Goal: Task Accomplishment & Management: Manage account settings

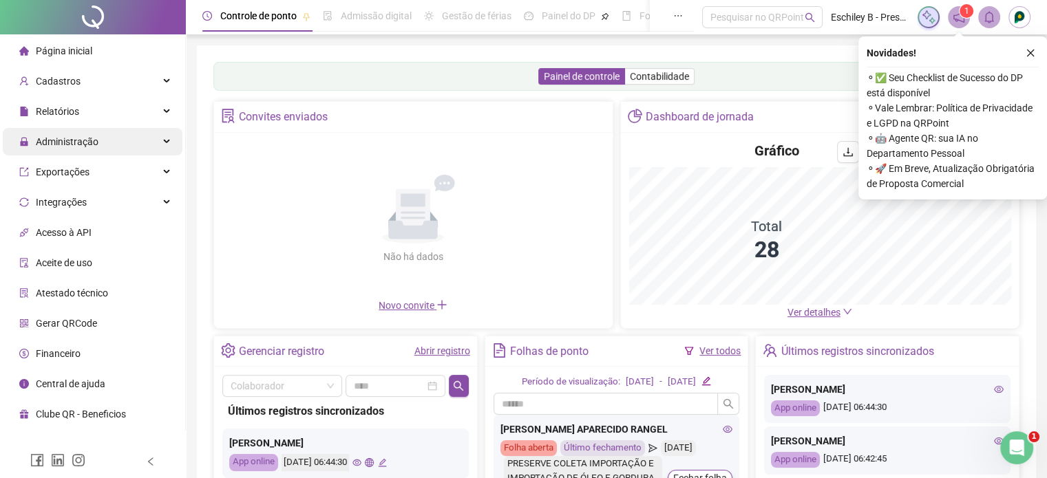
click at [140, 148] on div "Administração" at bounding box center [93, 142] width 180 height 28
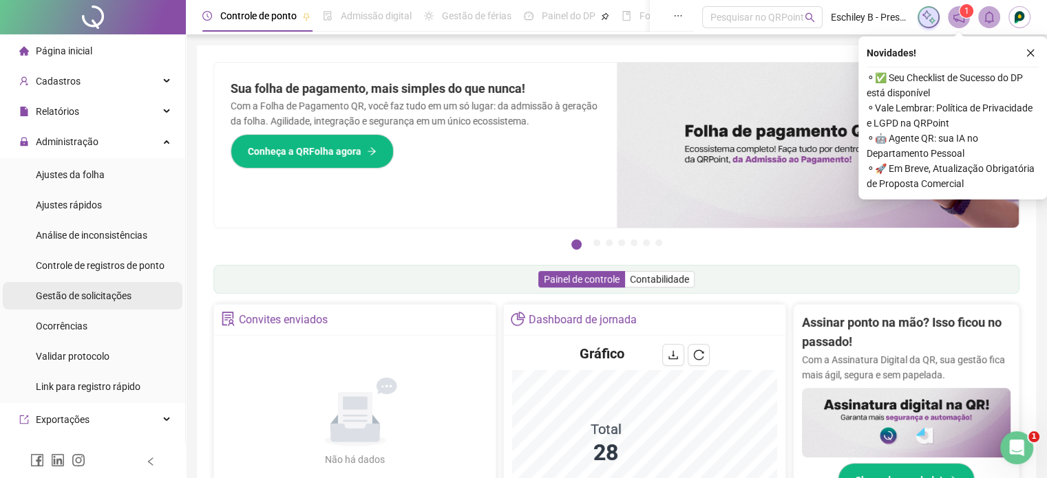
click at [108, 295] on span "Gestão de solicitações" at bounding box center [84, 295] width 96 height 11
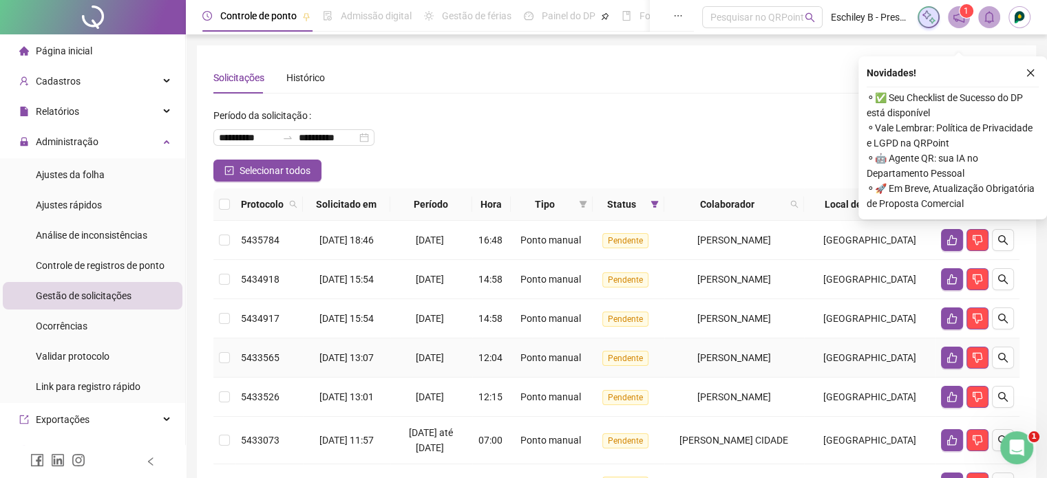
scroll to position [138, 0]
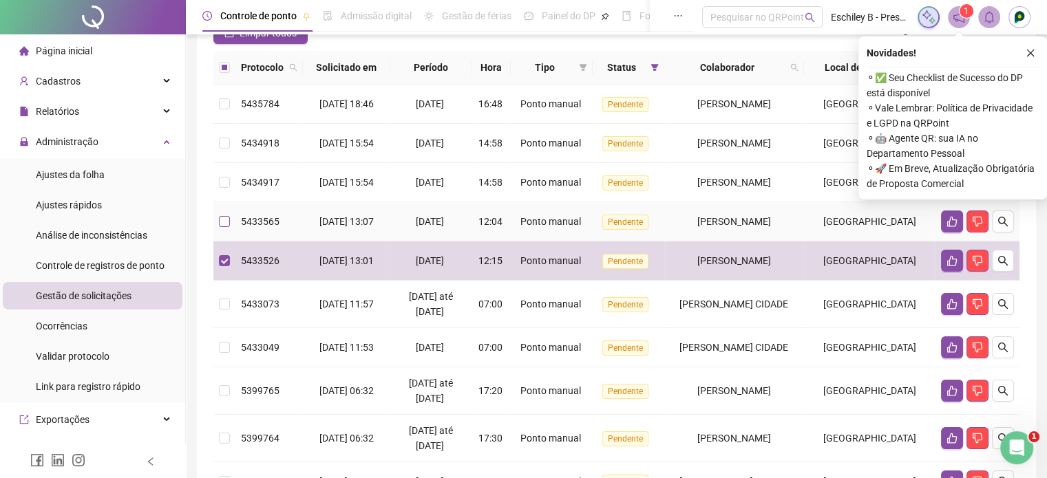
click at [220, 226] on label at bounding box center [224, 221] width 11 height 15
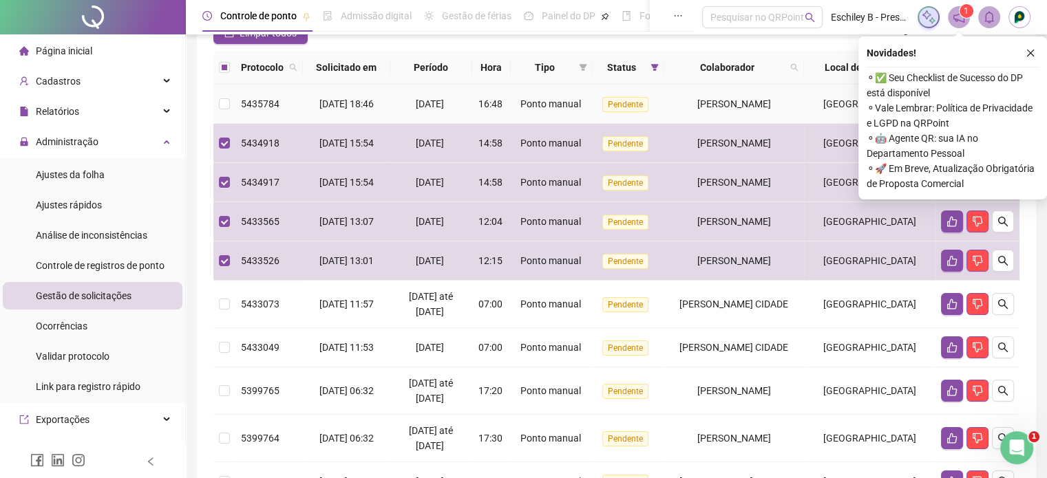
click at [233, 89] on td at bounding box center [224, 104] width 22 height 39
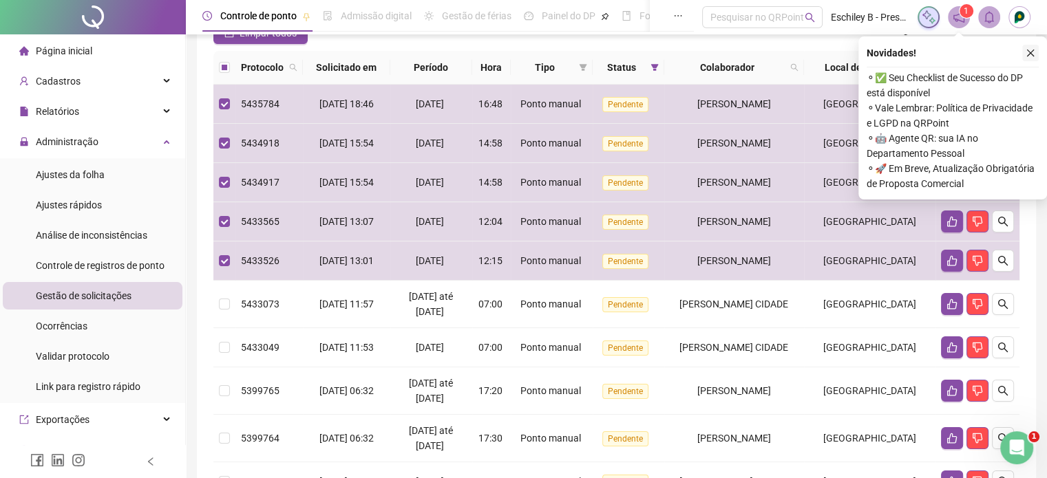
click at [1024, 52] on button "button" at bounding box center [1030, 53] width 17 height 17
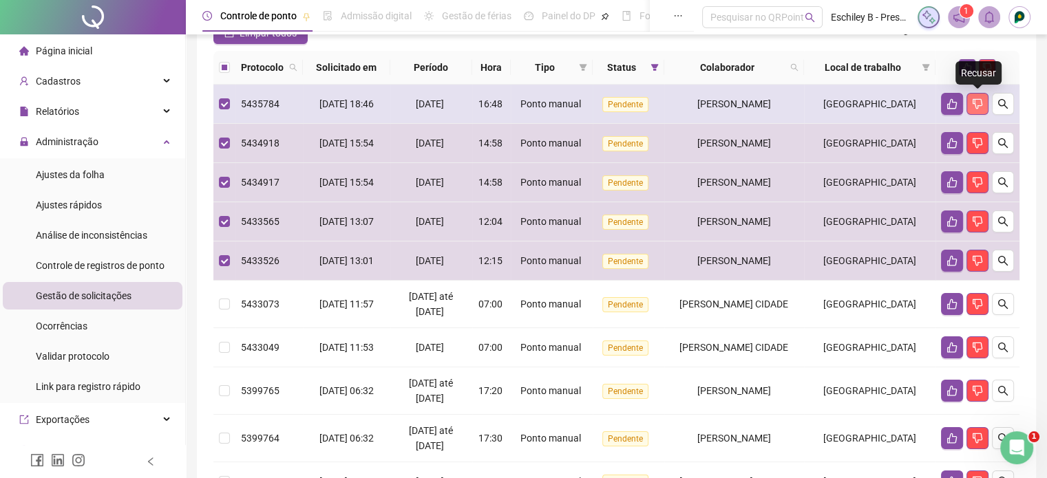
scroll to position [0, 0]
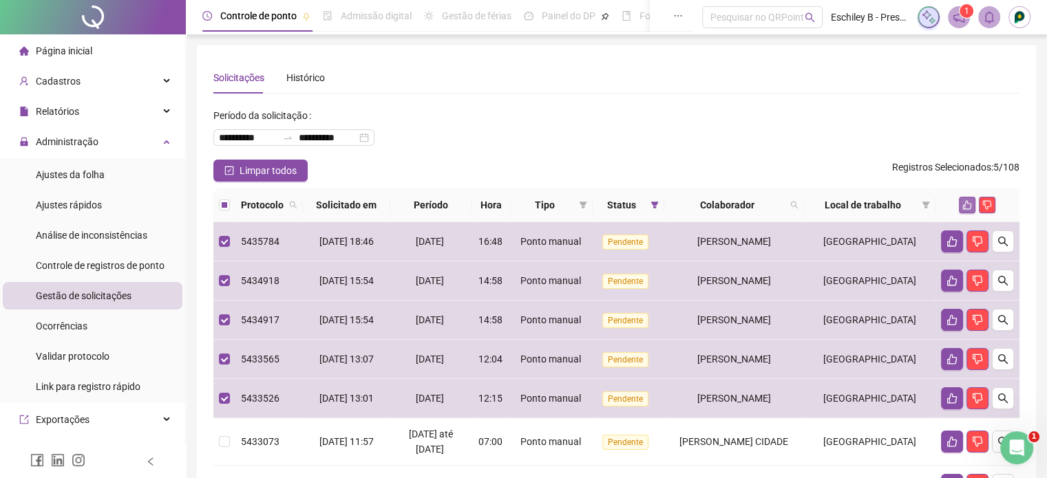
click at [968, 201] on icon "like" at bounding box center [967, 205] width 10 height 10
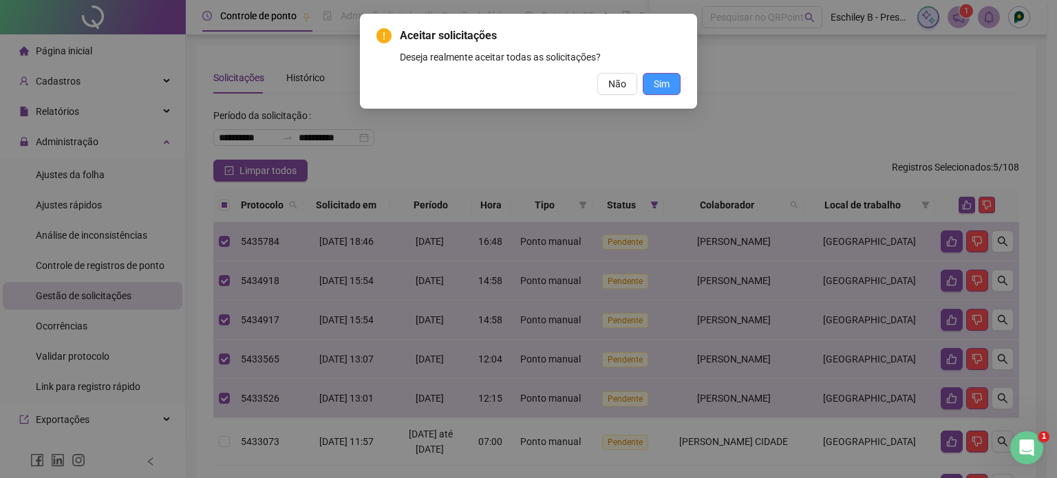
click at [661, 92] on button "Sim" at bounding box center [662, 84] width 38 height 22
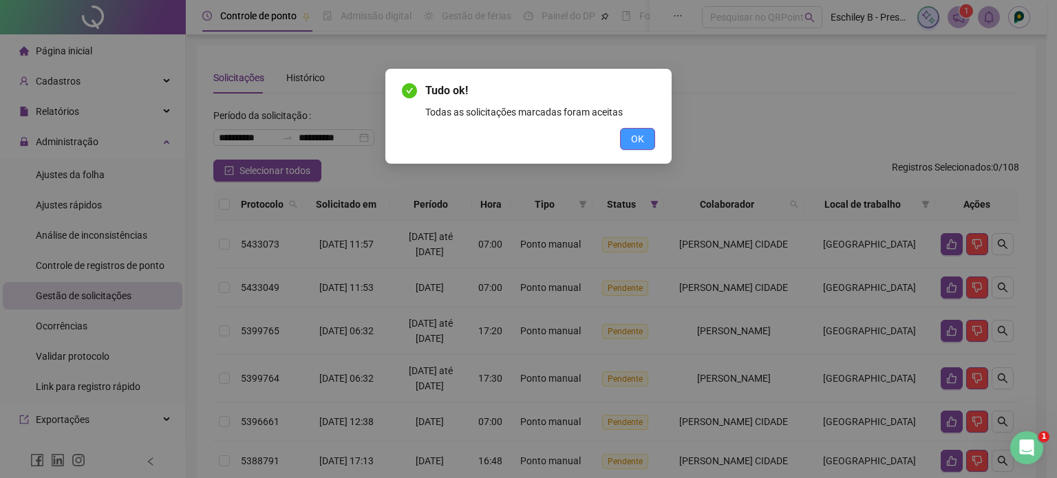
click at [641, 144] on span "OK" at bounding box center [637, 138] width 13 height 15
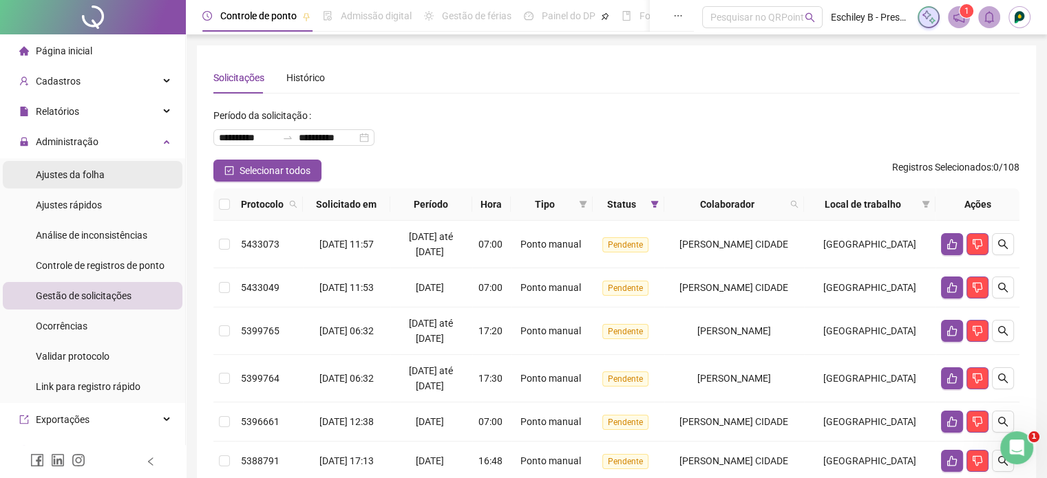
click at [107, 180] on li "Ajustes da folha" at bounding box center [93, 175] width 180 height 28
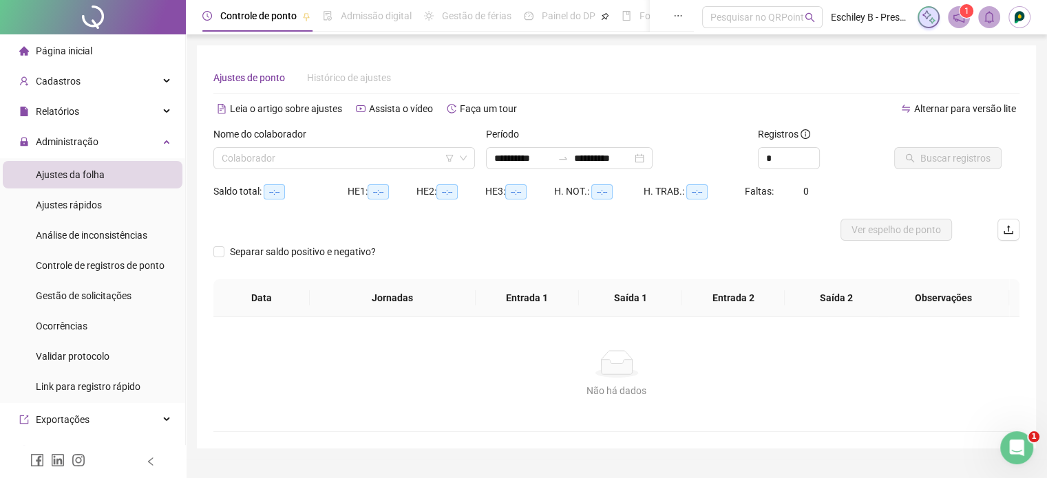
type input "**********"
click at [95, 87] on div "Cadastros" at bounding box center [93, 81] width 180 height 28
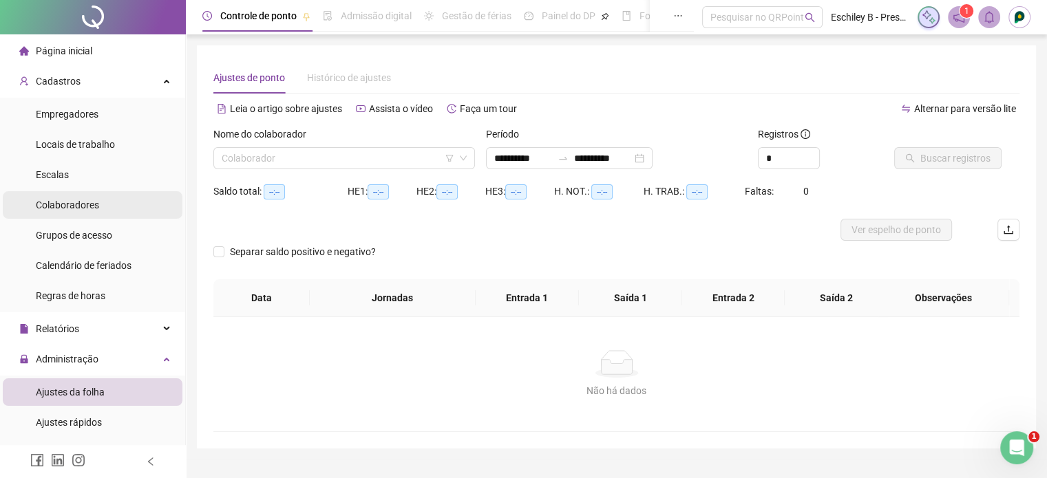
click at [86, 206] on span "Colaboradores" at bounding box center [67, 205] width 63 height 11
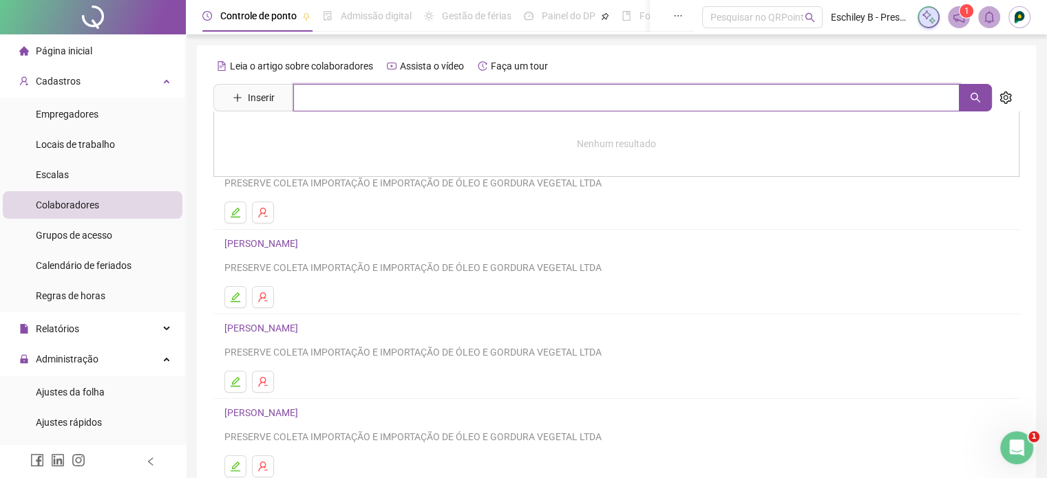
click at [355, 99] on input "text" at bounding box center [626, 98] width 666 height 28
type input "*****"
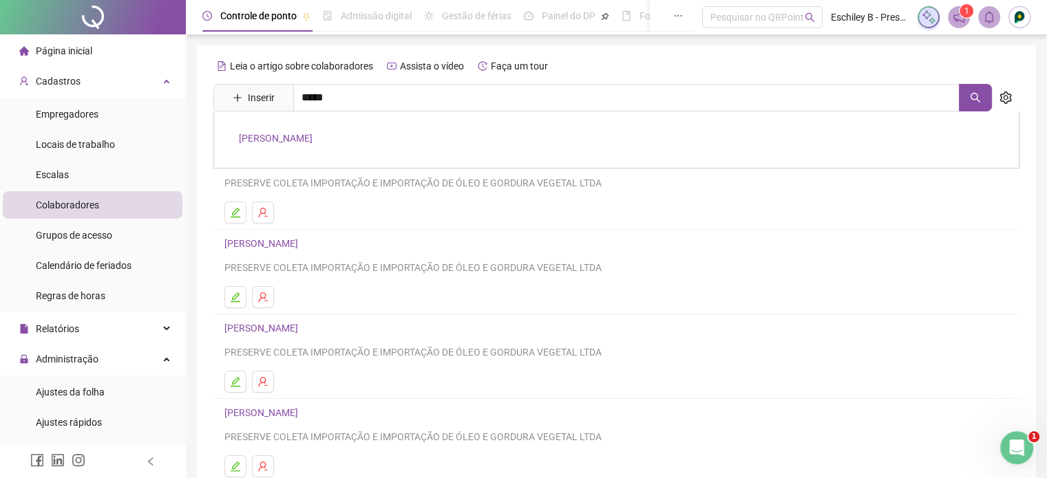
click at [312, 133] on link "[PERSON_NAME]" at bounding box center [276, 138] width 74 height 11
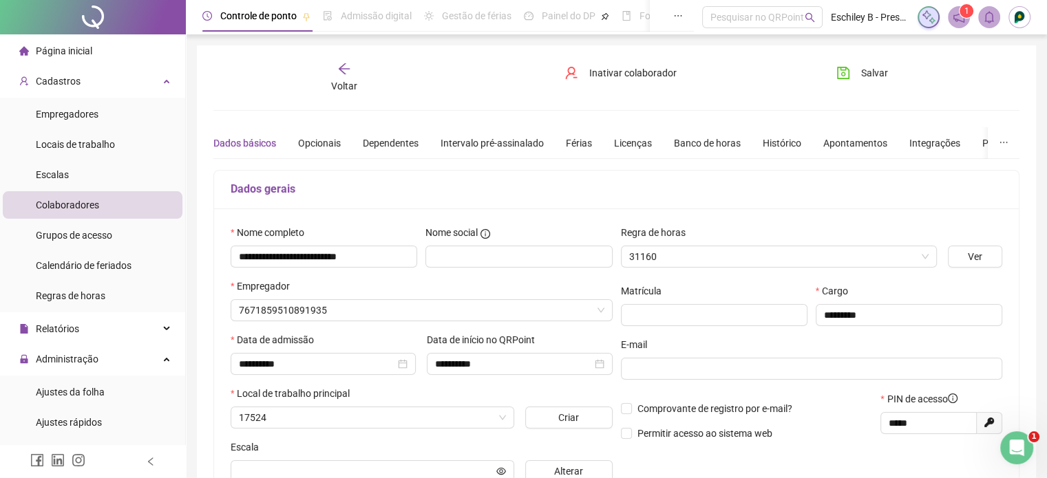
type input "*********"
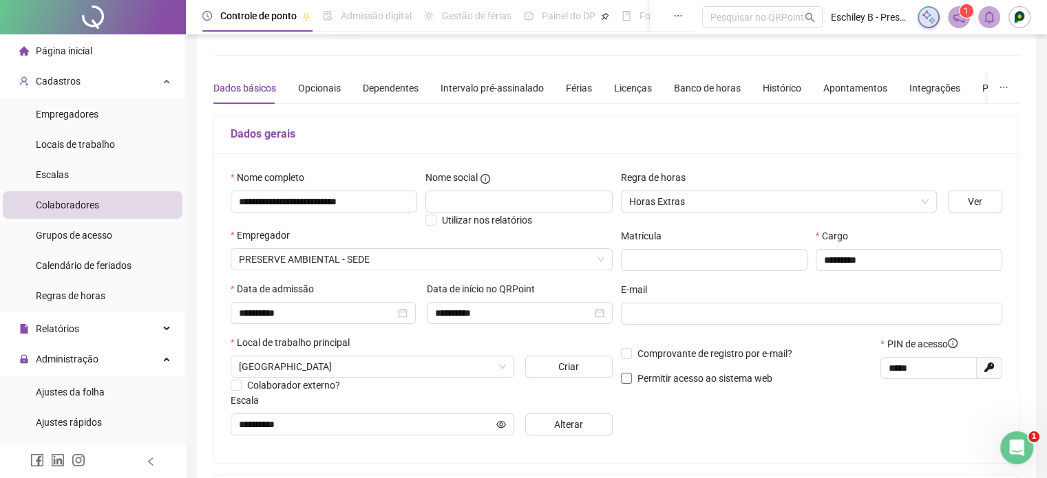
scroll to position [138, 0]
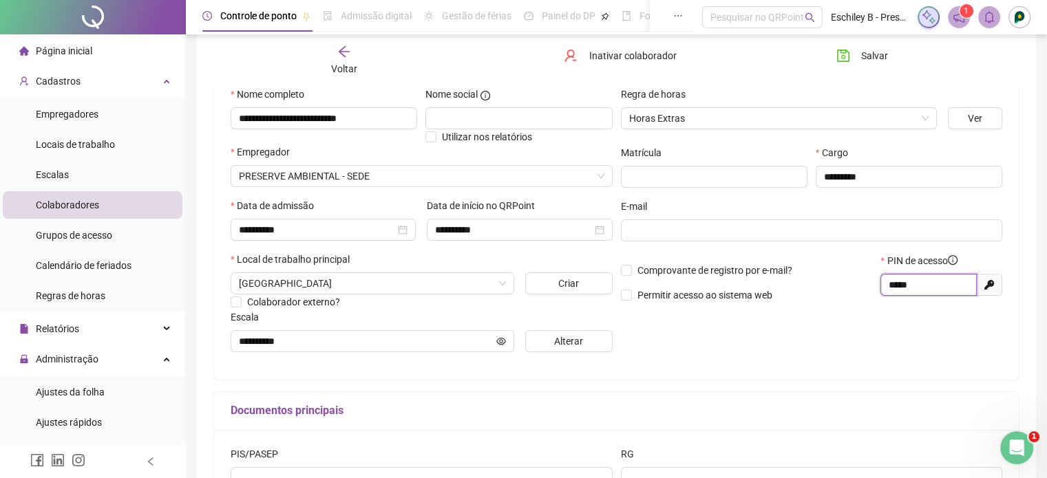
drag, startPoint x: 933, startPoint y: 278, endPoint x: 816, endPoint y: 277, distance: 117.0
click at [816, 277] on div "Comprovante de registro por e-mail? Permitir acesso ao sistema web PIN de acess…" at bounding box center [812, 282] width 390 height 59
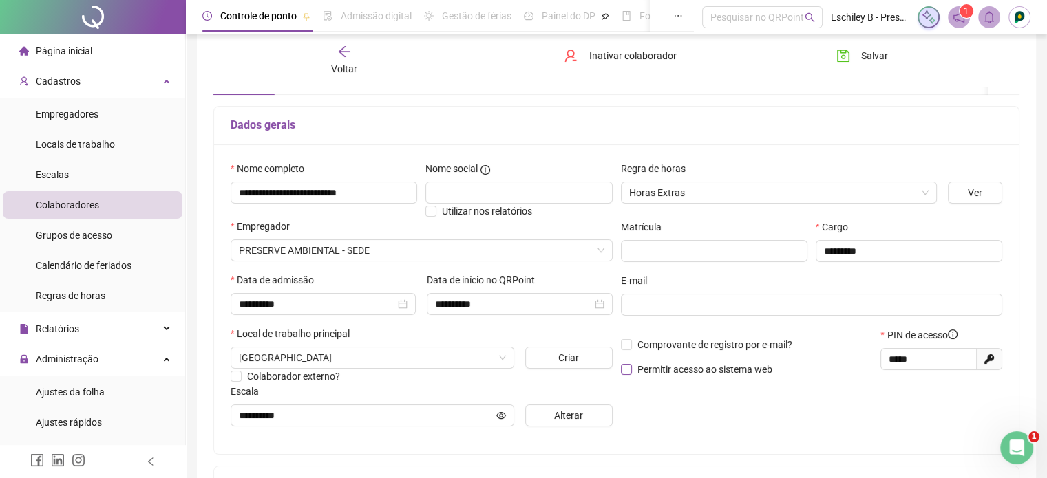
scroll to position [0, 0]
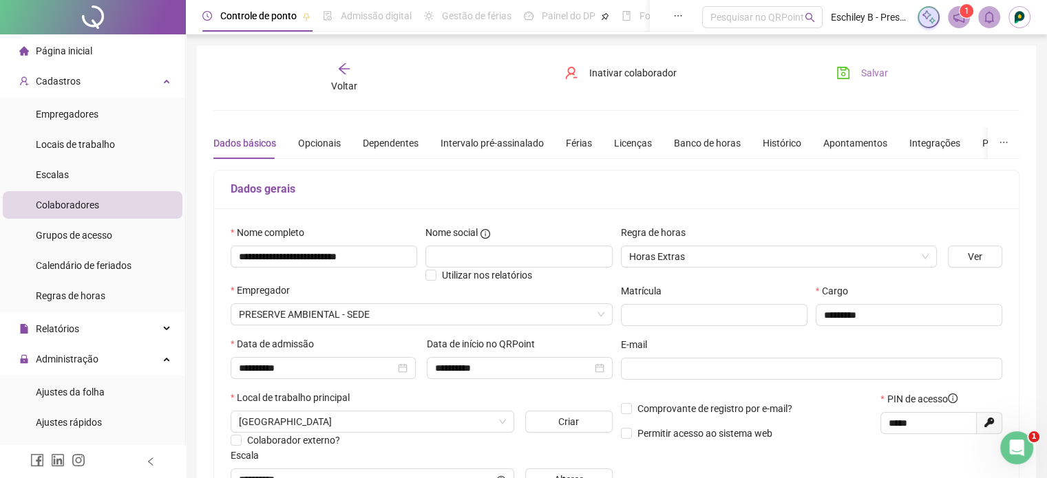
click at [869, 79] on span "Salvar" at bounding box center [874, 72] width 27 height 15
click at [98, 212] on li "Colaboradores" at bounding box center [93, 205] width 180 height 28
click at [100, 372] on div "Administração" at bounding box center [93, 360] width 180 height 28
click at [101, 393] on div "Exportações" at bounding box center [93, 393] width 180 height 28
click at [109, 341] on div "Relatórios" at bounding box center [93, 329] width 180 height 28
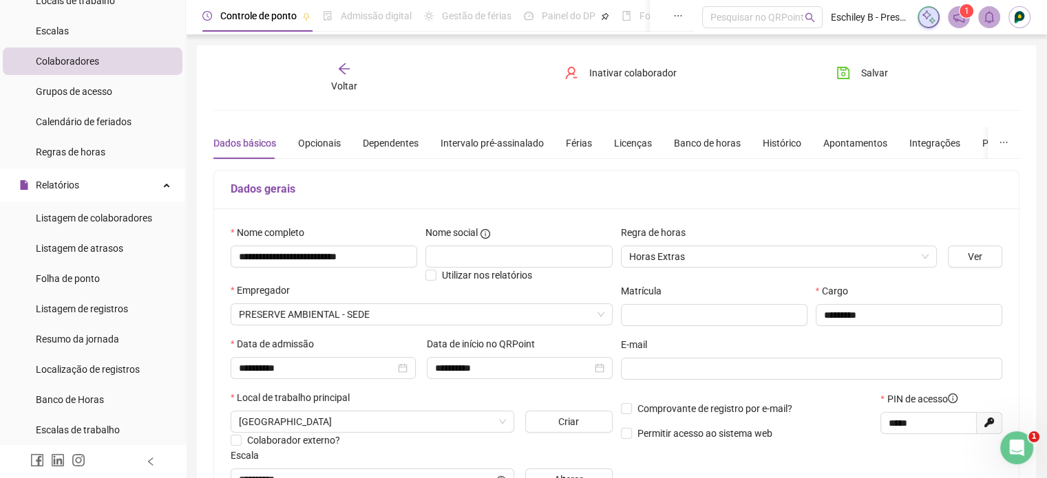
scroll to position [275, 0]
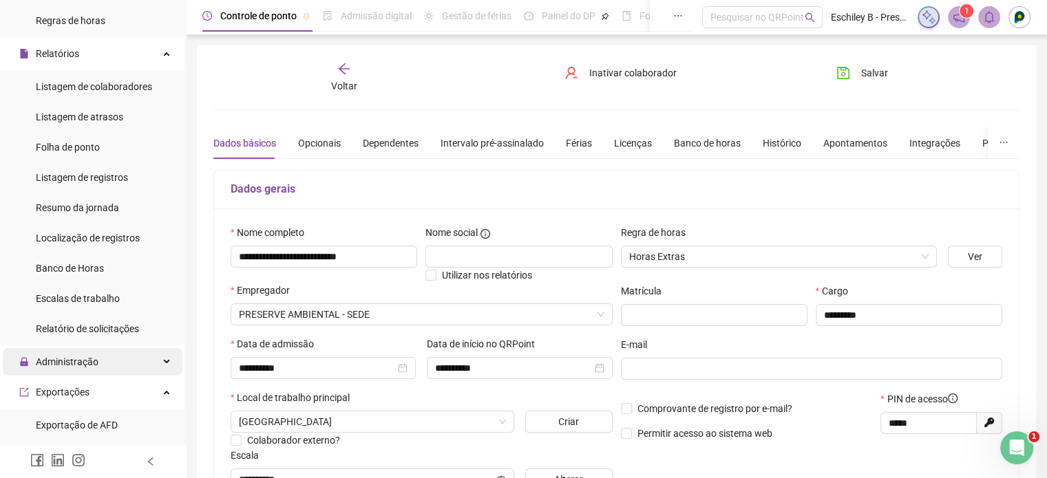
click at [119, 372] on div "Administração" at bounding box center [93, 362] width 180 height 28
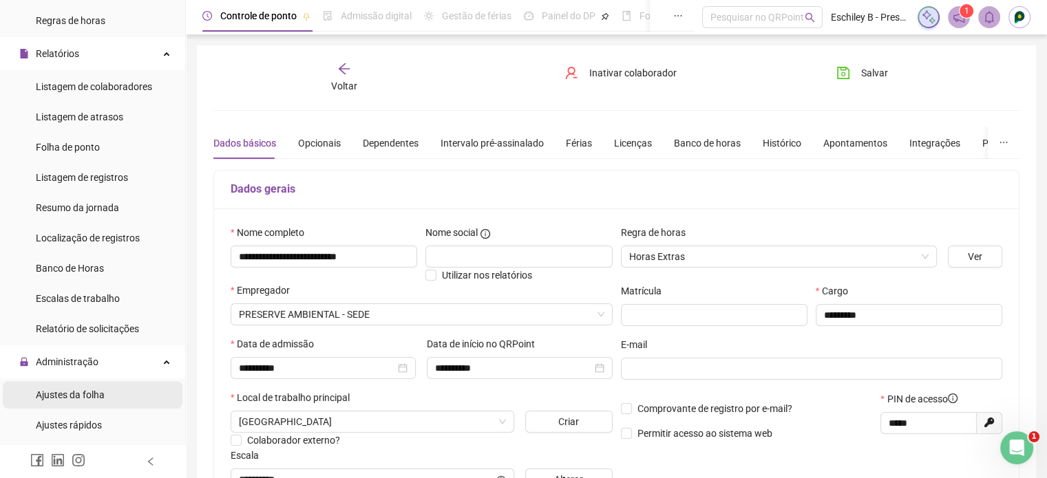
click at [88, 384] on div "Ajustes da folha" at bounding box center [70, 395] width 69 height 28
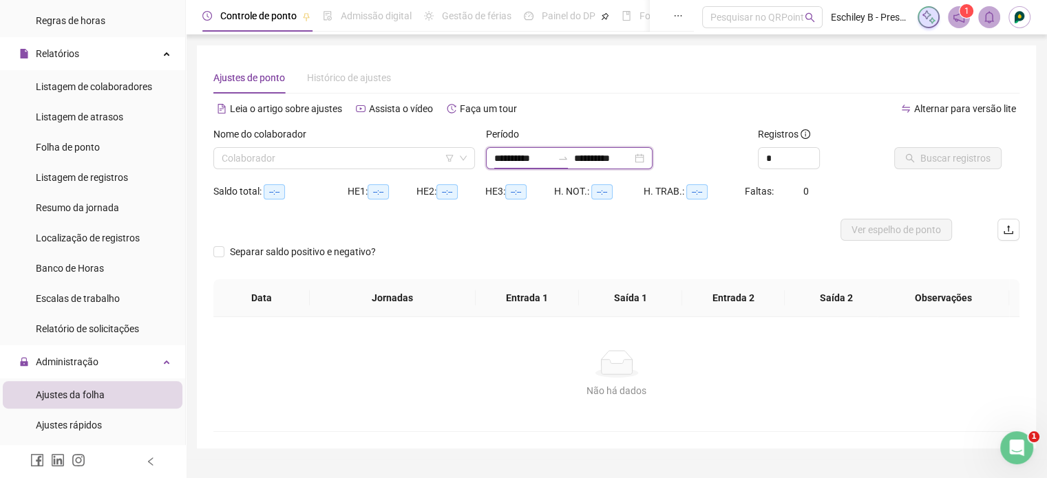
click at [500, 156] on input "**********" at bounding box center [523, 158] width 58 height 15
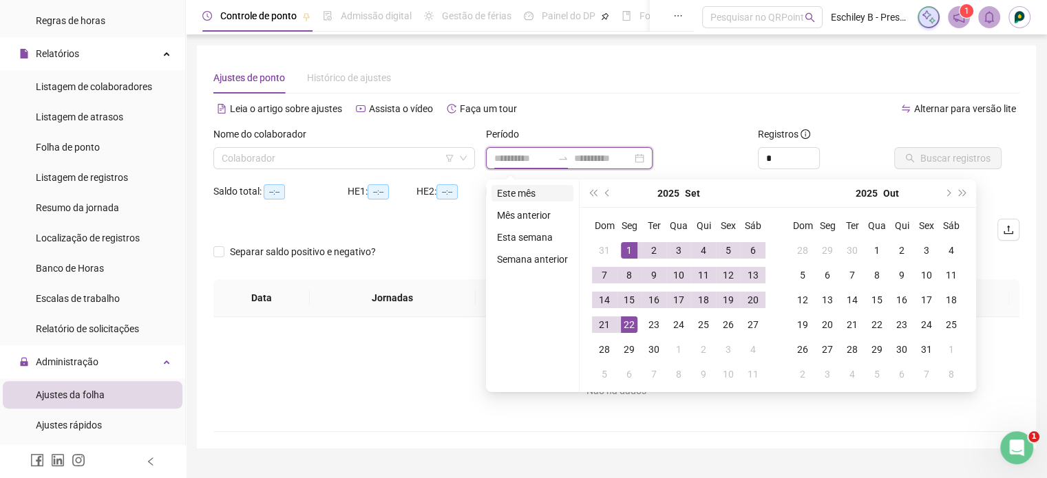
type input "**********"
click at [529, 193] on li "Este mês" at bounding box center [532, 193] width 82 height 17
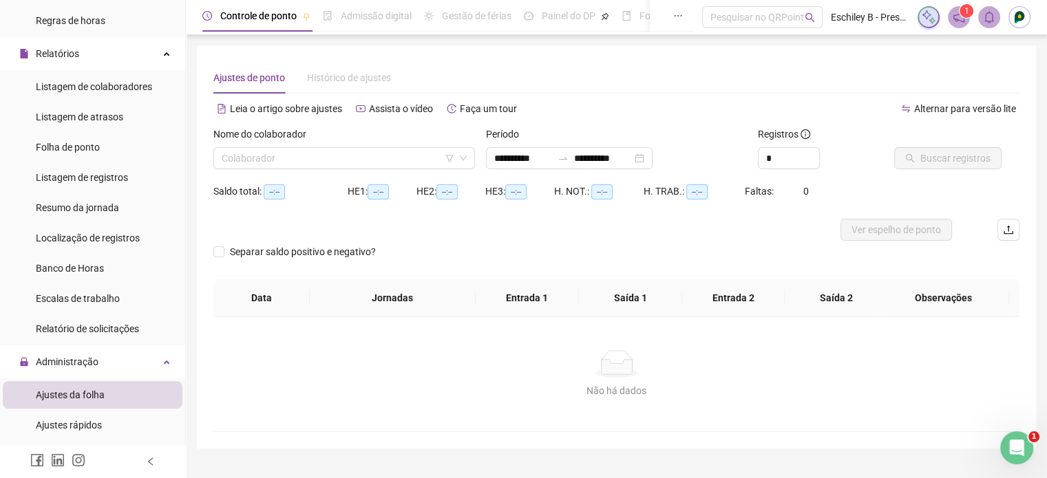
click at [664, 76] on div "Ajustes de ponto Histórico de ajustes" at bounding box center [616, 78] width 806 height 32
click at [333, 157] on input "search" at bounding box center [338, 158] width 233 height 21
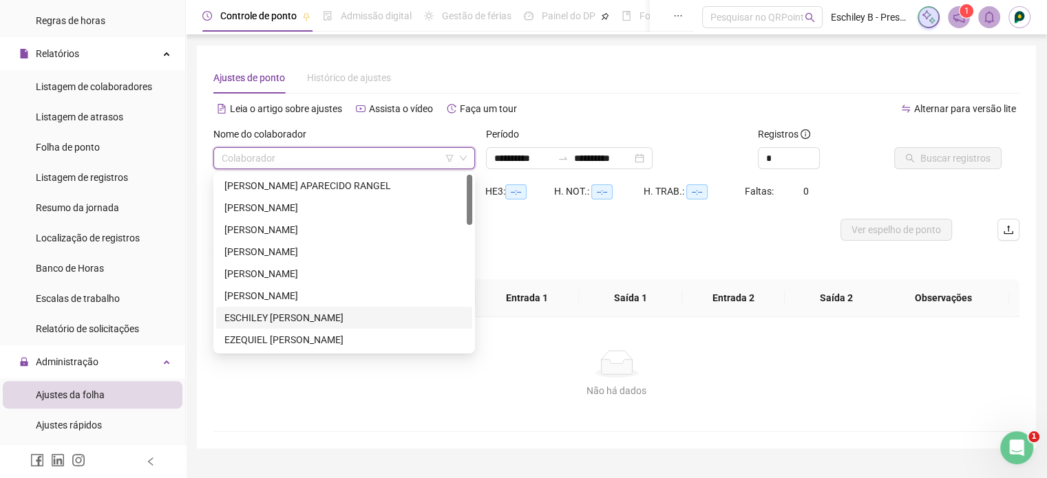
click at [295, 319] on div "ESCHILEY [PERSON_NAME]" at bounding box center [344, 317] width 240 height 15
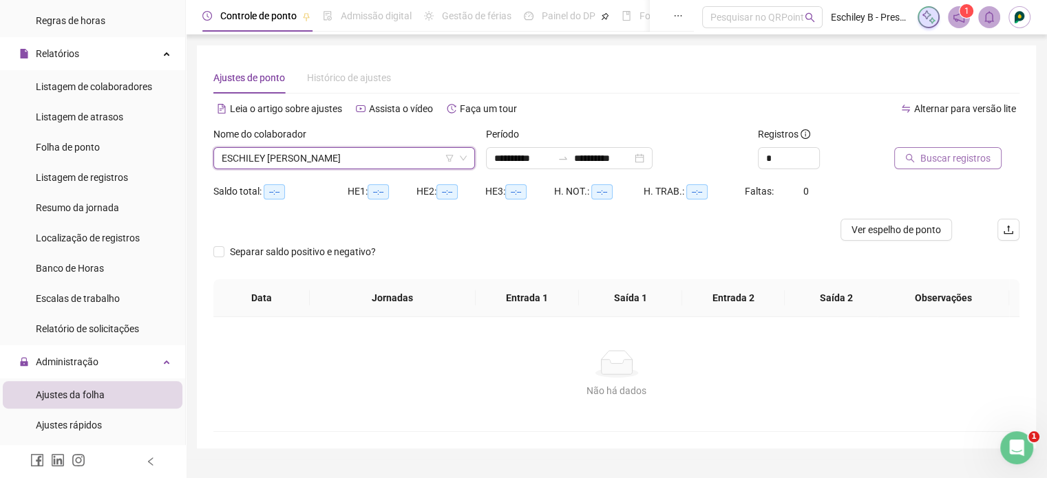
click at [981, 156] on span "Buscar registros" at bounding box center [955, 158] width 70 height 15
